Goal: Navigation & Orientation: Go to known website

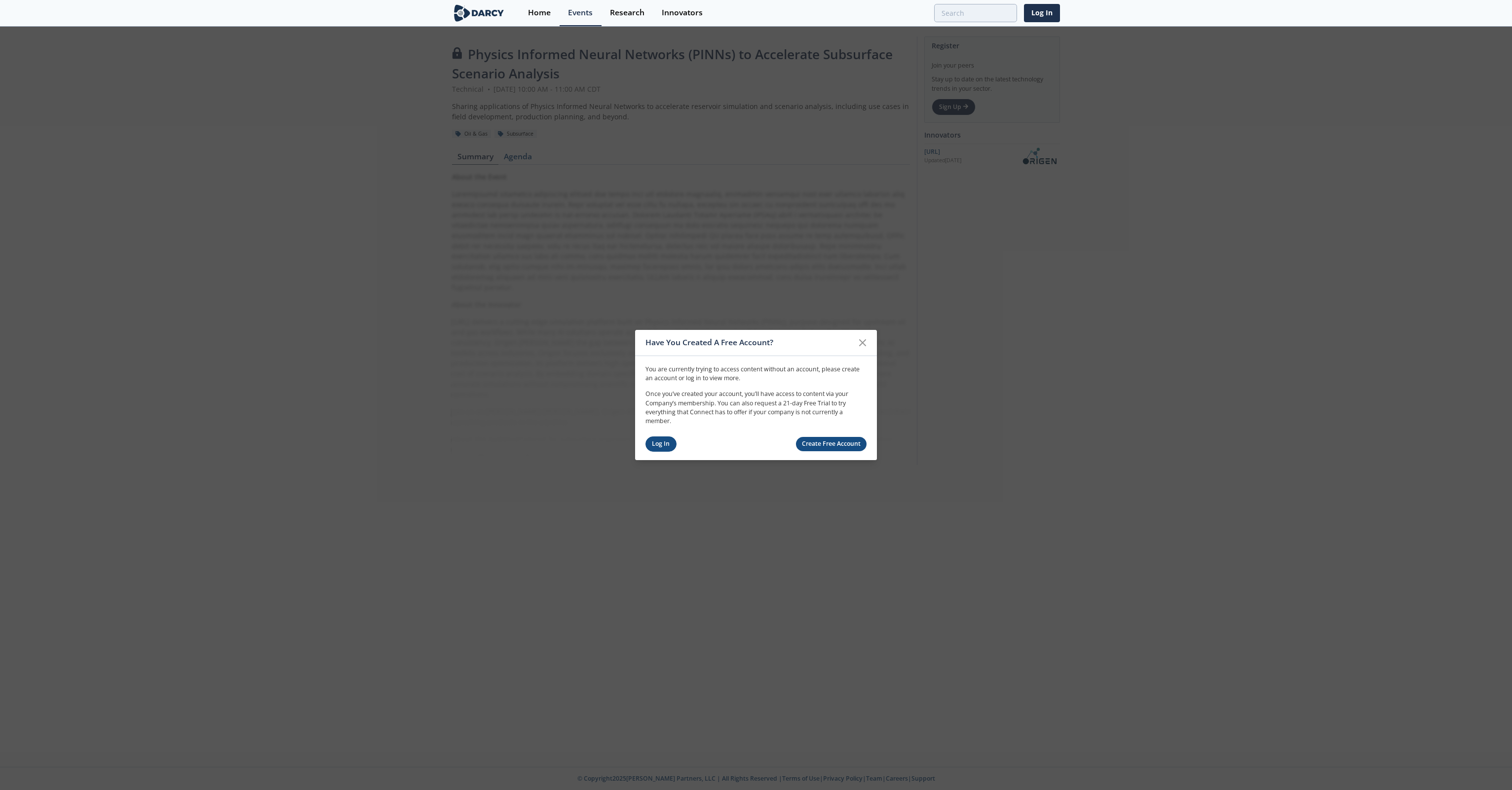
click at [658, 444] on link "Log In" at bounding box center [661, 444] width 31 height 15
